Goal: Information Seeking & Learning: Learn about a topic

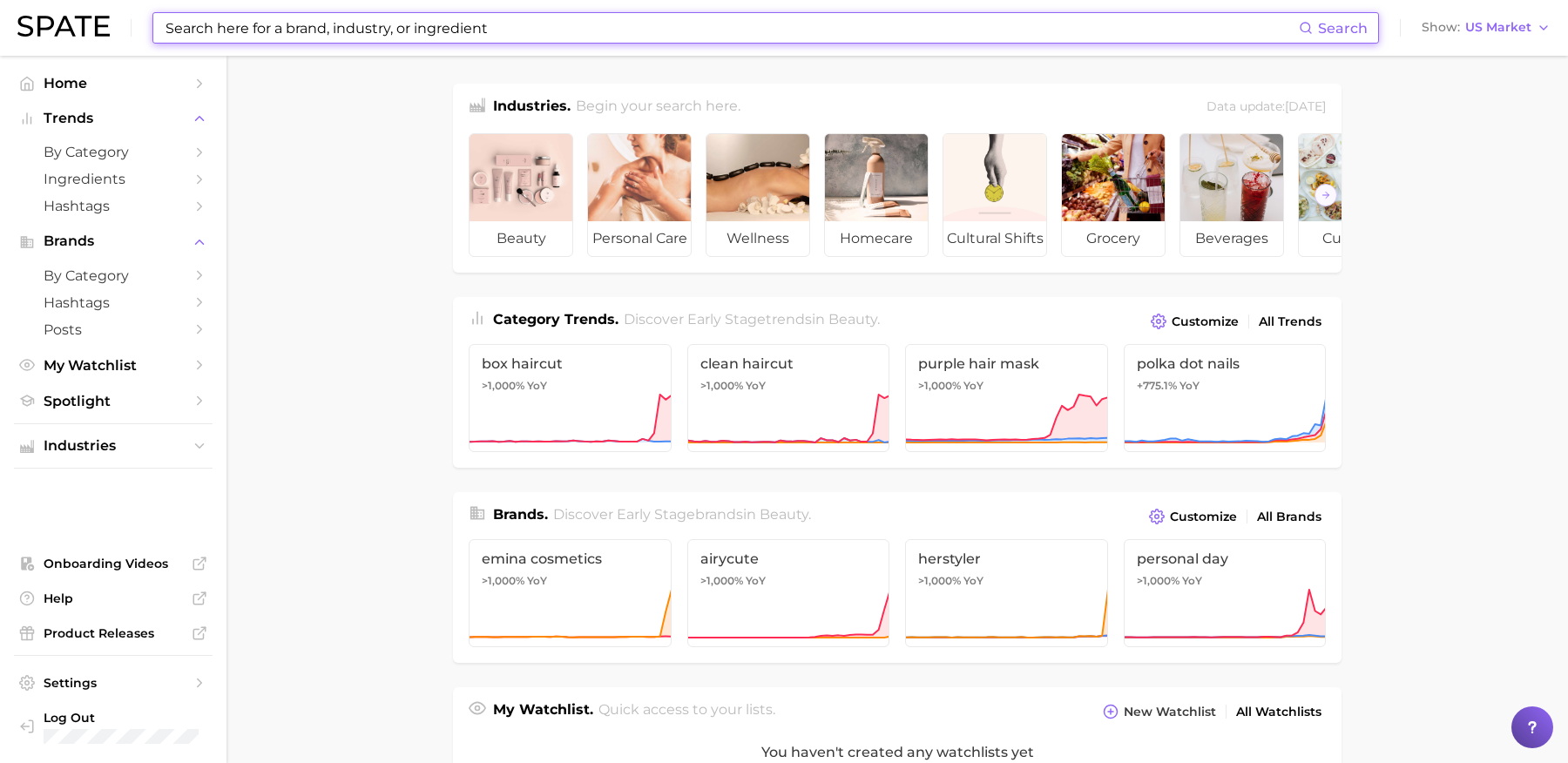
click at [685, 36] on input at bounding box center [732, 28] width 1135 height 30
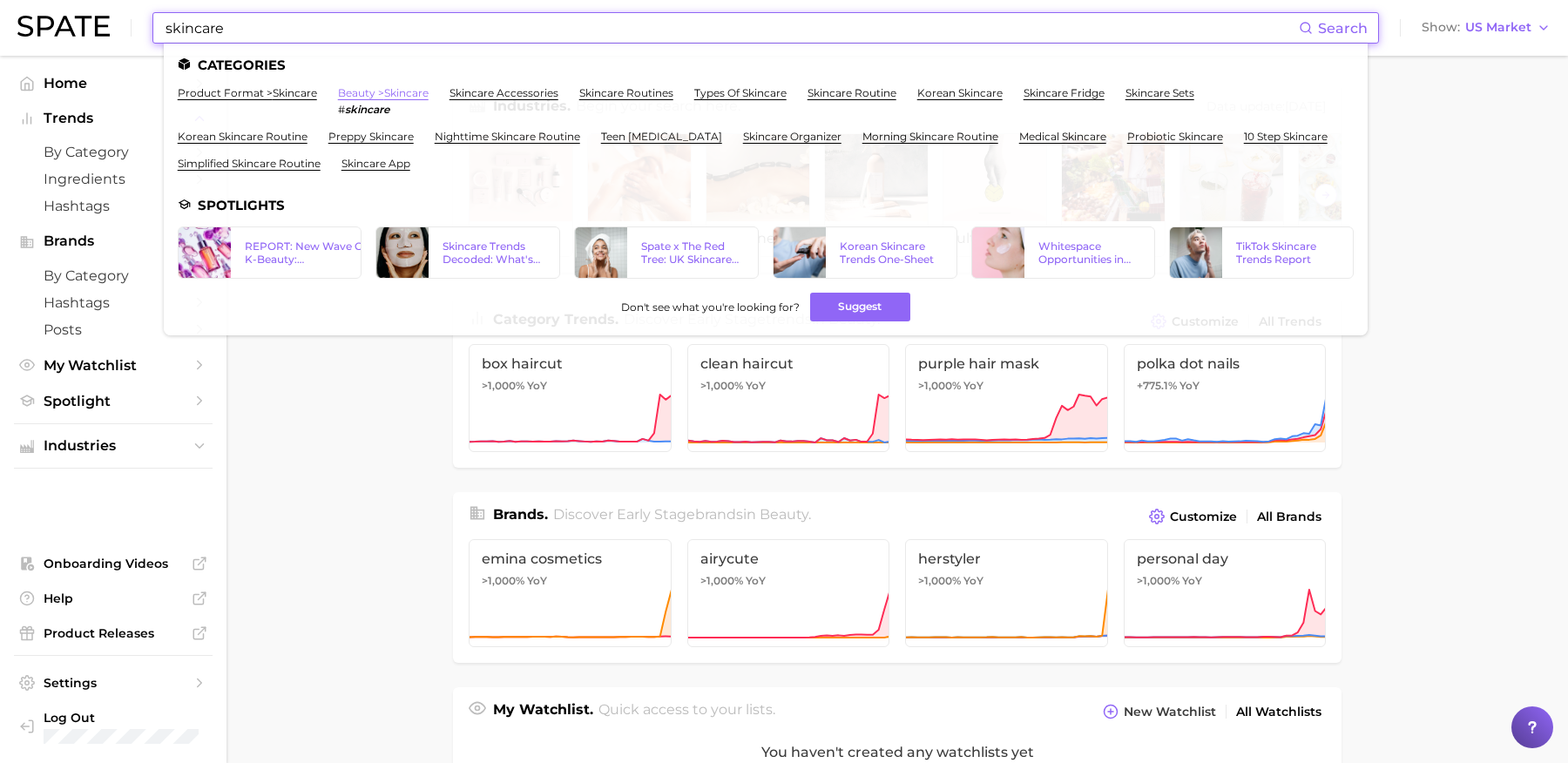
type input "skincare"
click at [391, 95] on link "beauty > skincare" at bounding box center [383, 92] width 91 height 13
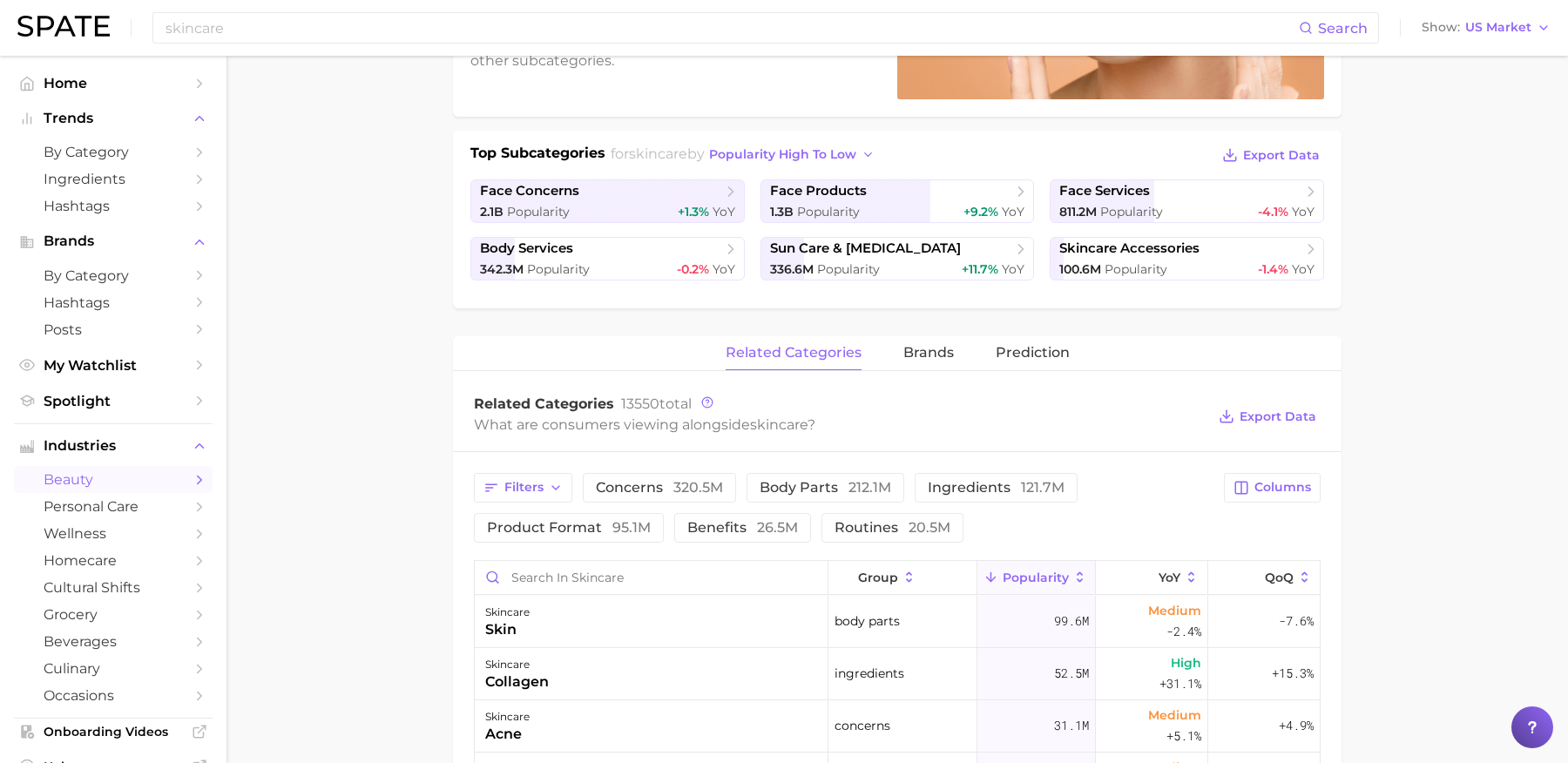
scroll to position [342, 0]
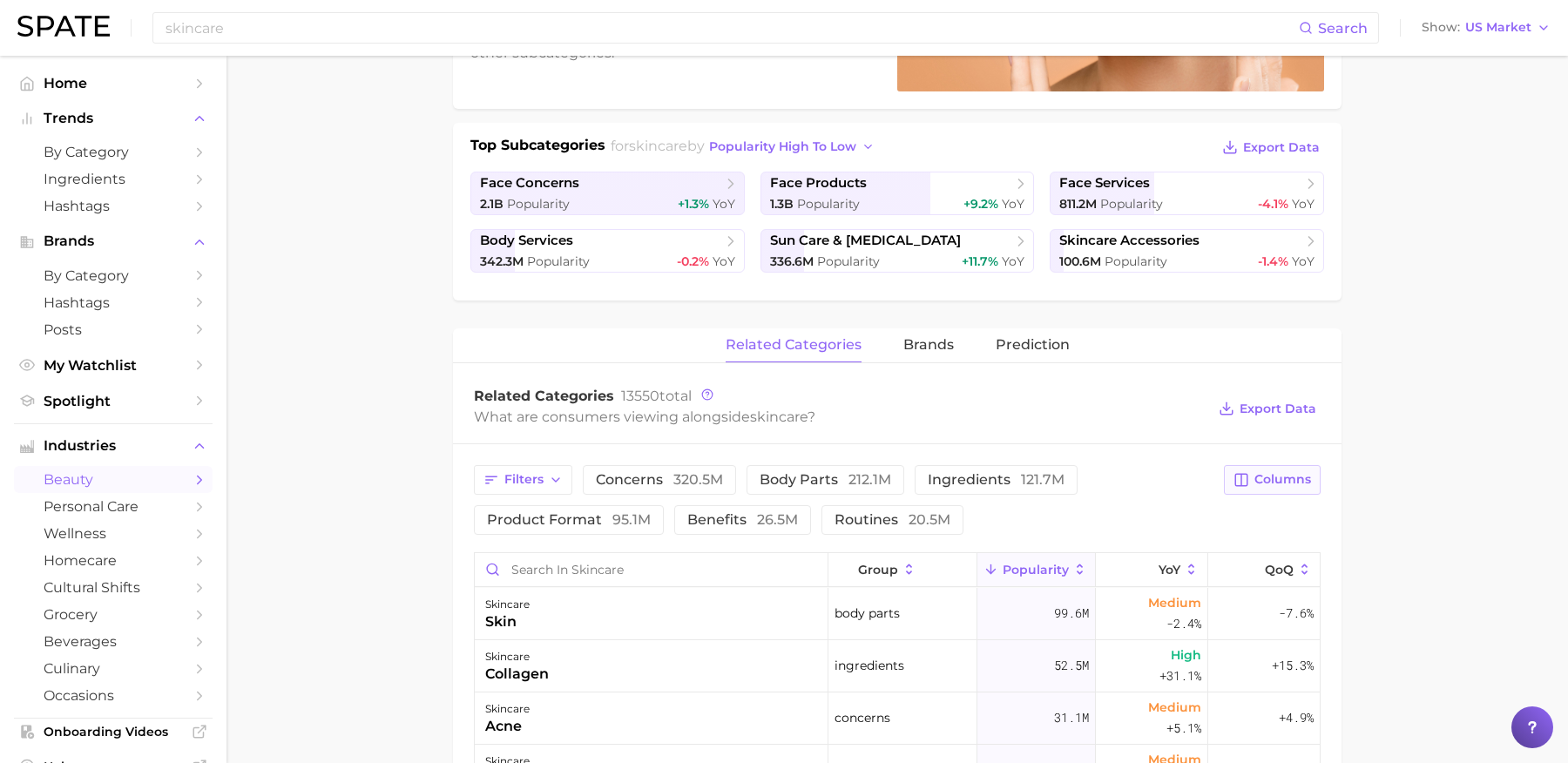
click at [1291, 480] on span "Columns" at bounding box center [1282, 480] width 56 height 15
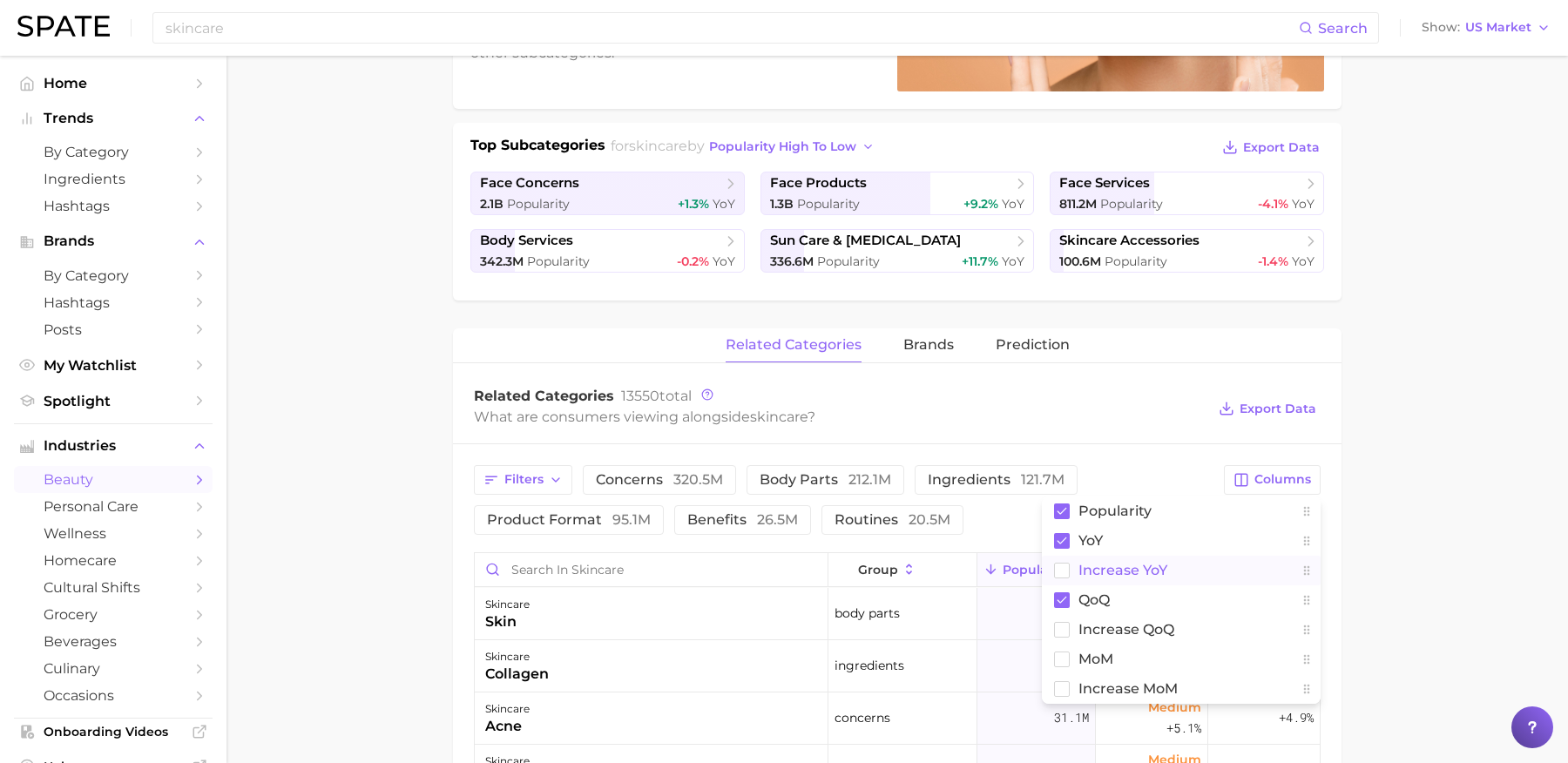
click at [1101, 563] on span "Increase YoY" at bounding box center [1122, 570] width 89 height 15
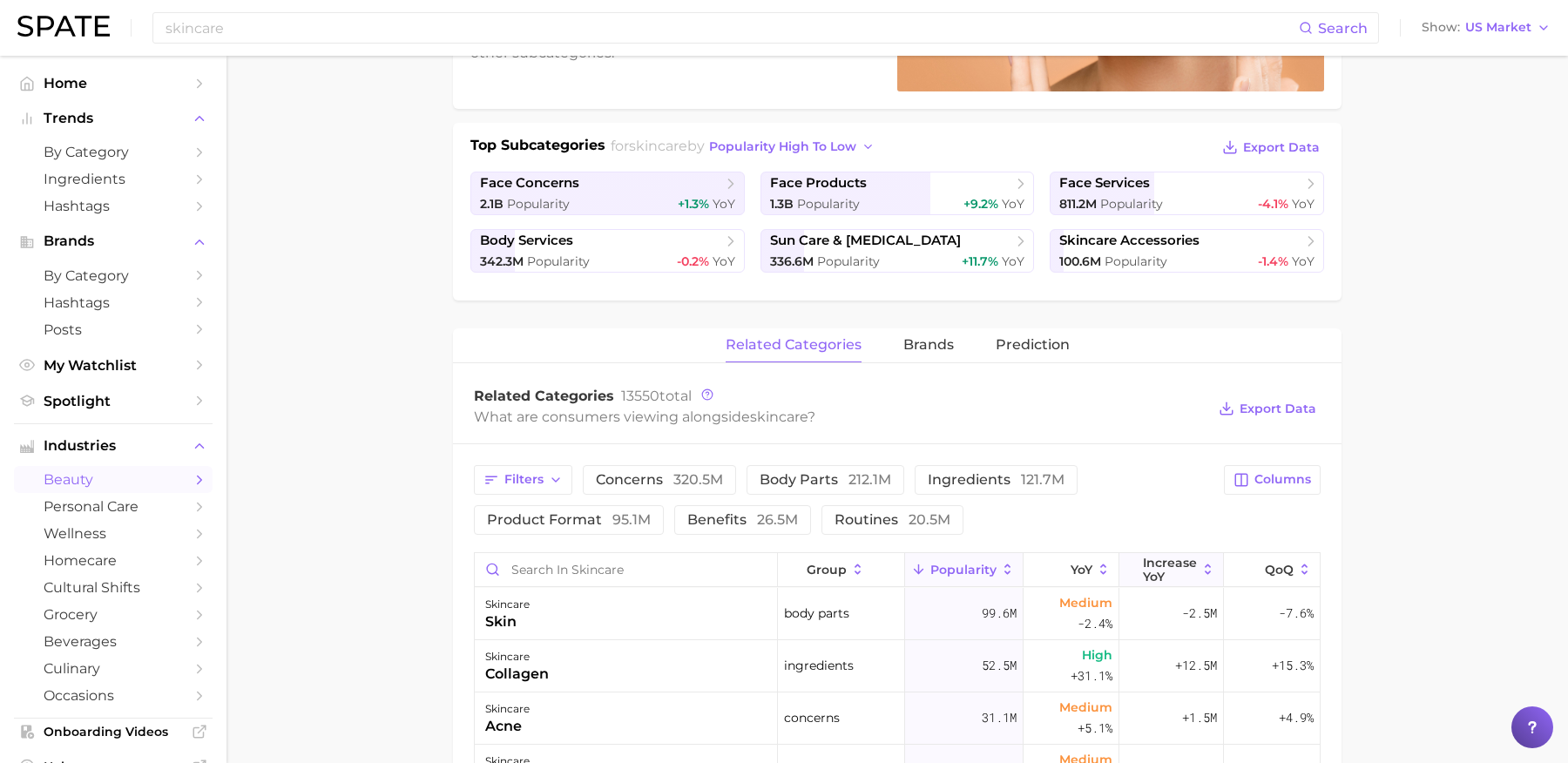
click at [1167, 571] on span "Increase YoY" at bounding box center [1170, 569] width 54 height 28
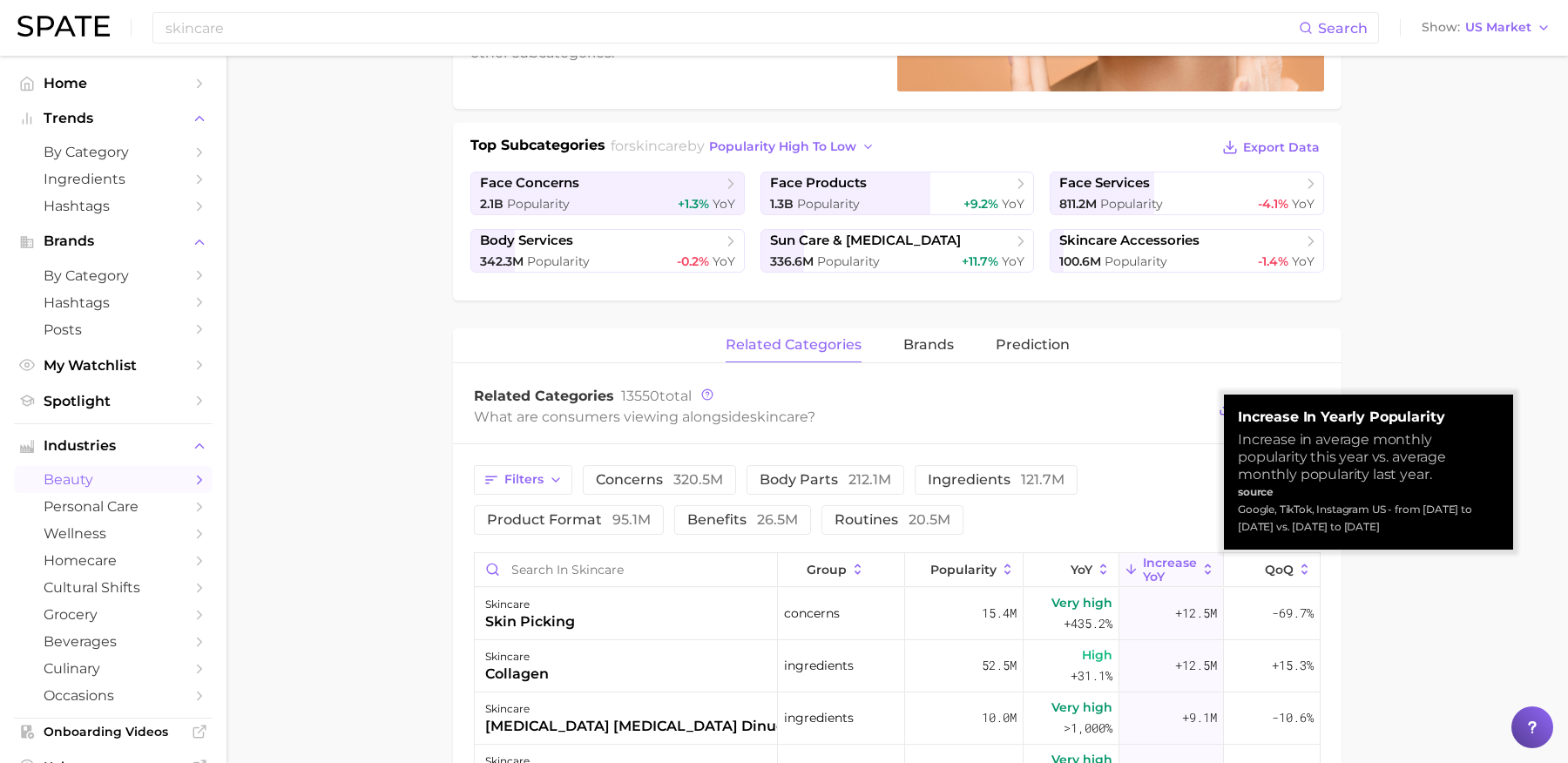
drag, startPoint x: 1431, startPoint y: 526, endPoint x: 1232, endPoint y: 508, distance: 199.8
click at [1232, 508] on div "Increase in Yearly Popularity Increase in average monthly popularity this year …" at bounding box center [1368, 472] width 290 height 155
copy div "Google, TikTok, Instagram US - from [DATE] to [DATE] vs. [DATE] to [DATE]"
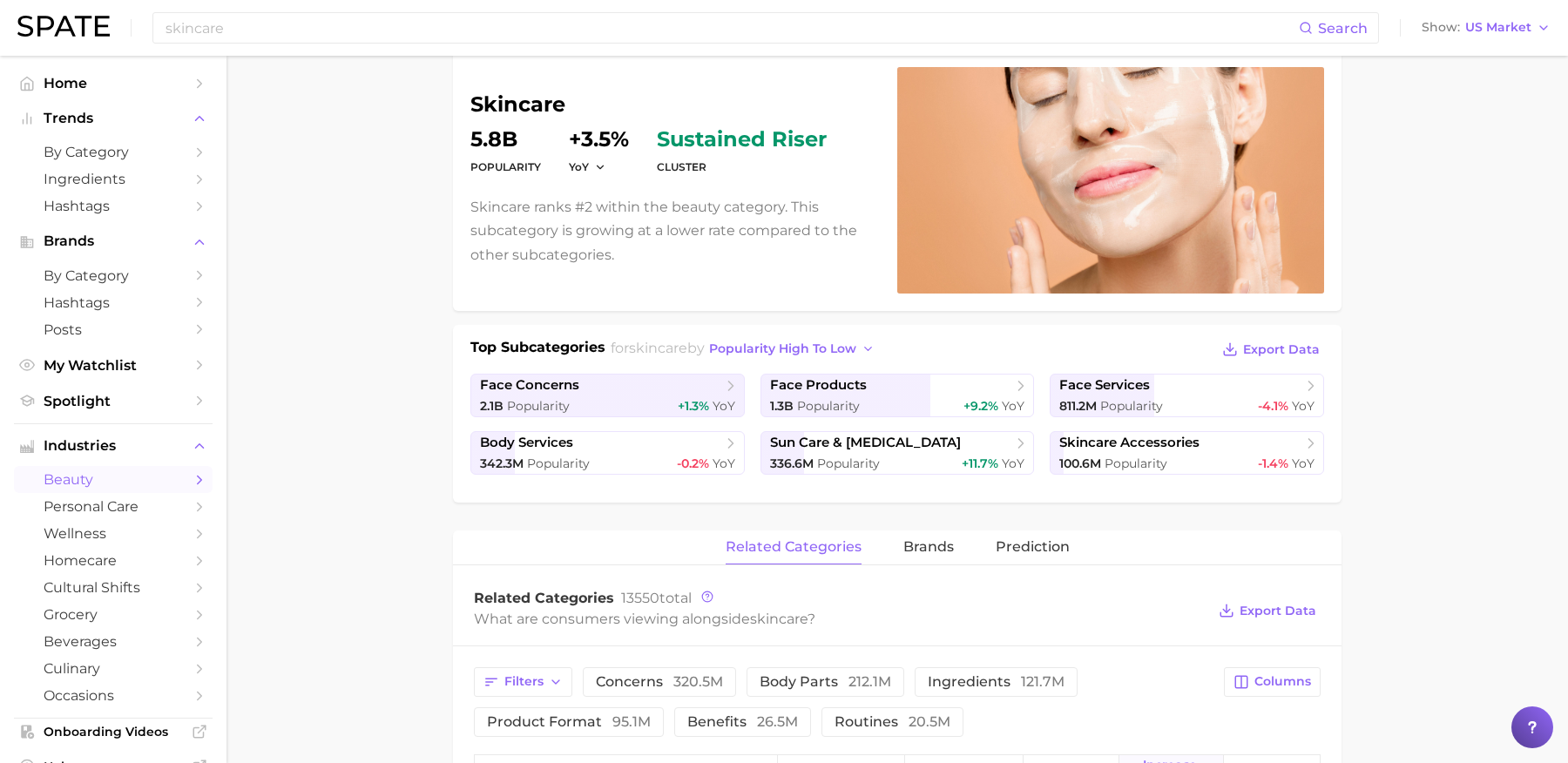
scroll to position [0, 0]
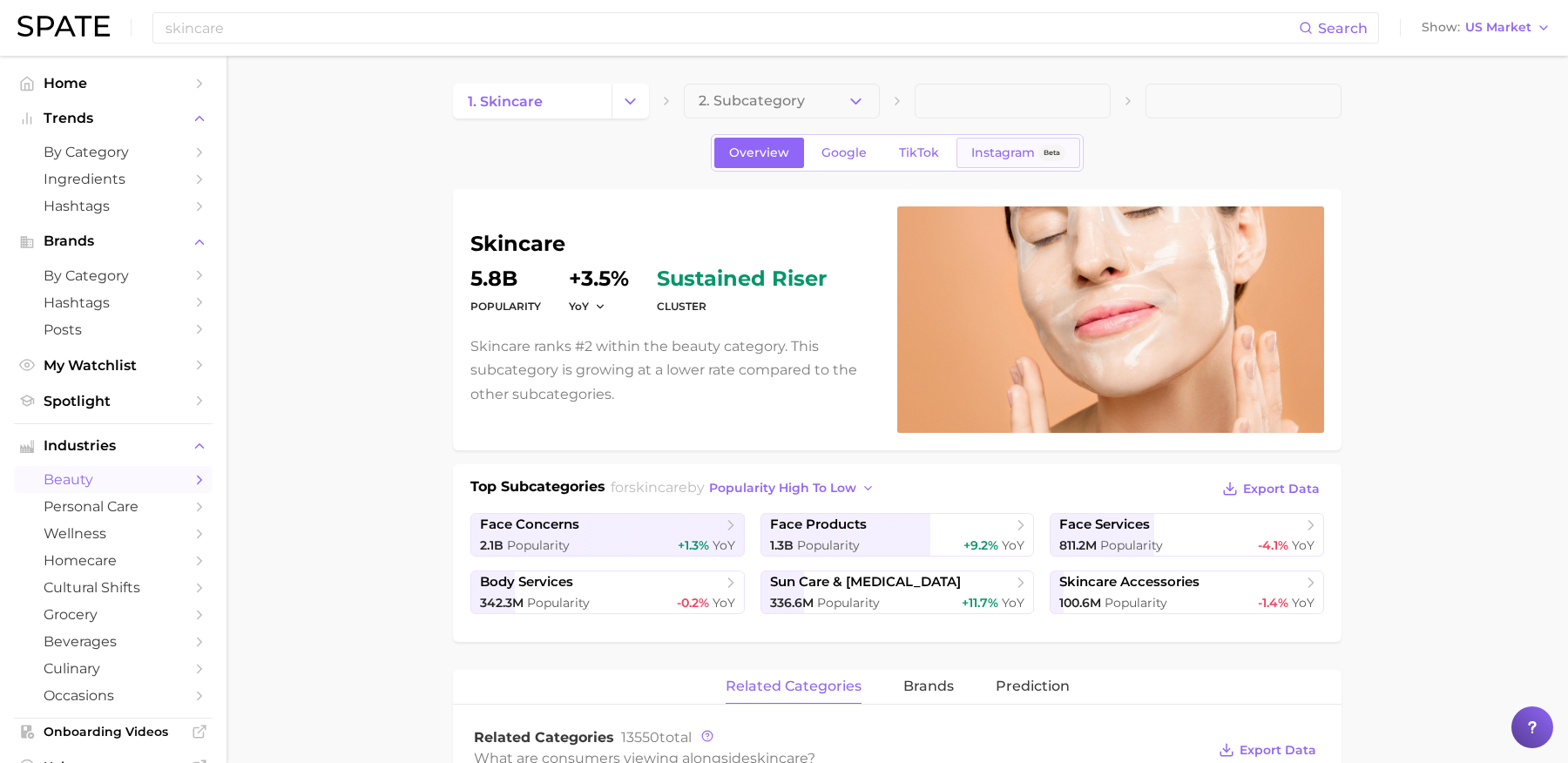
click at [989, 154] on span "Instagram" at bounding box center [1003, 152] width 64 height 15
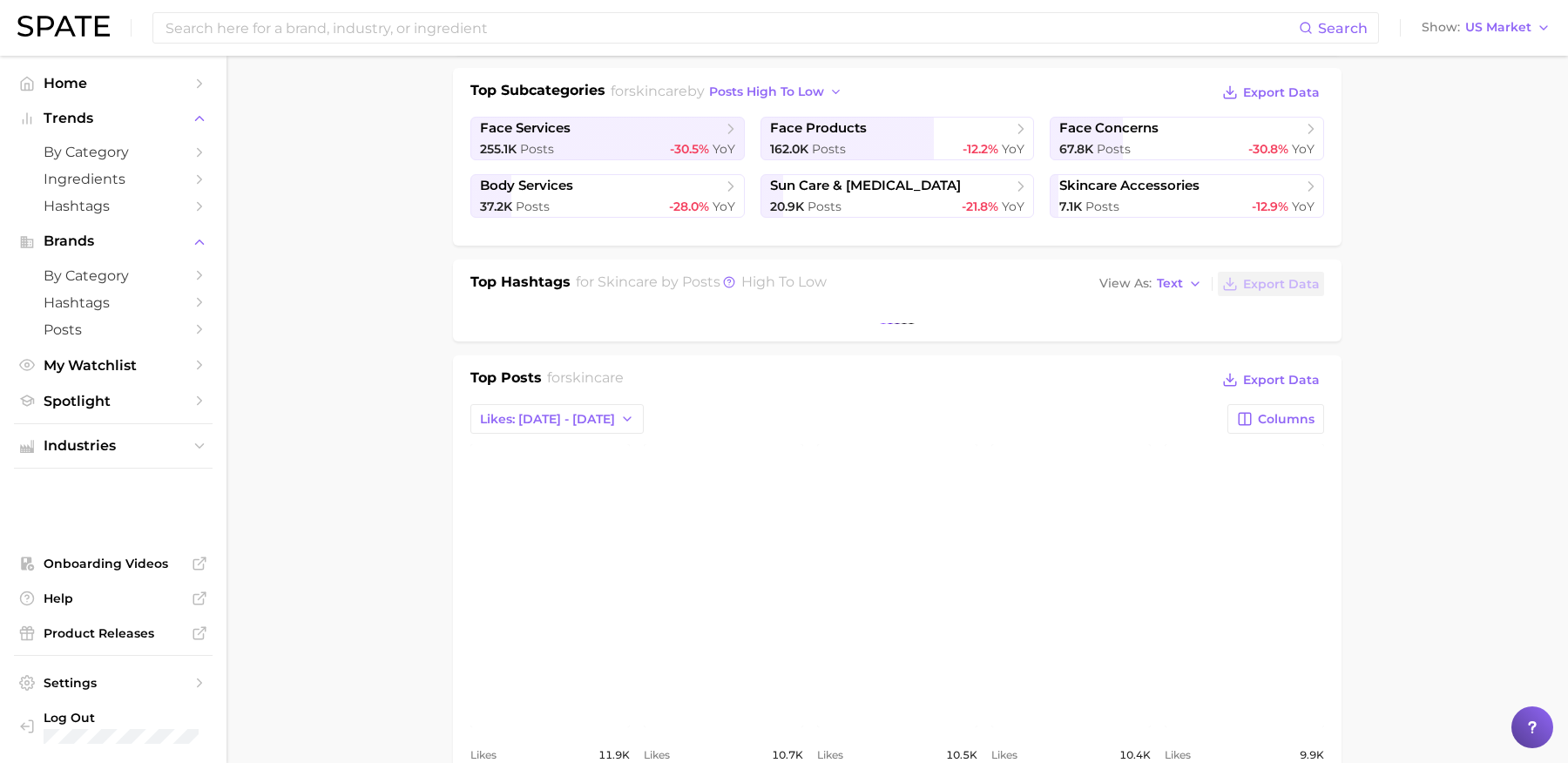
scroll to position [397, 0]
